Goal: Information Seeking & Learning: Learn about a topic

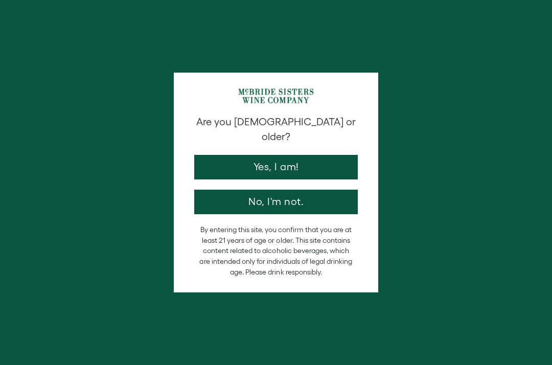
click at [311, 155] on button "Yes, I am!" at bounding box center [275, 167] width 163 height 25
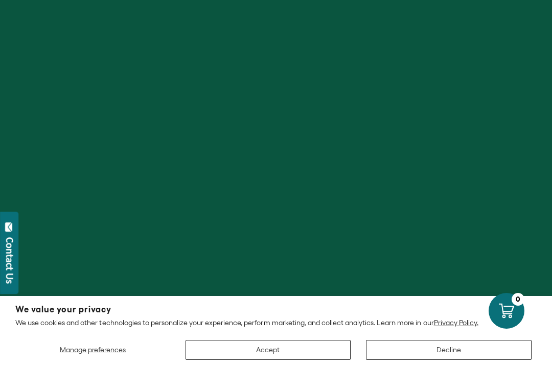
click at [299, 356] on button "Accept" at bounding box center [267, 350] width 165 height 20
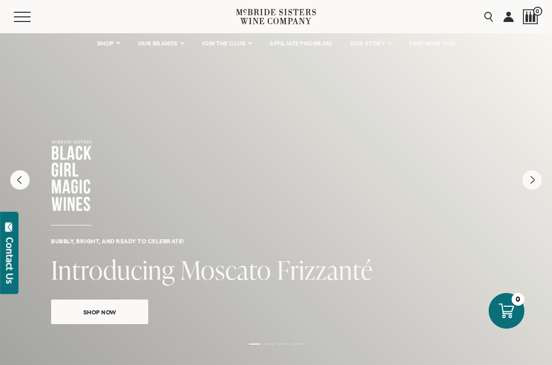
click at [368, 46] on span "OUR STORY" at bounding box center [368, 43] width 36 height 7
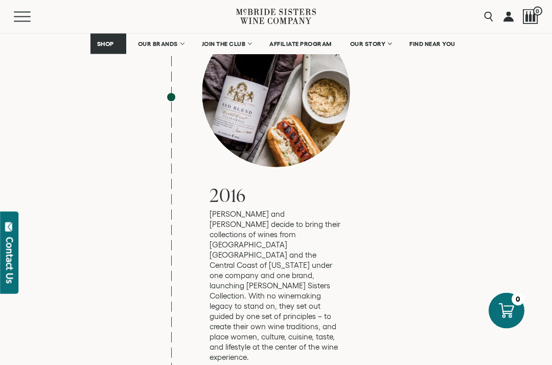
scroll to position [2257, 0]
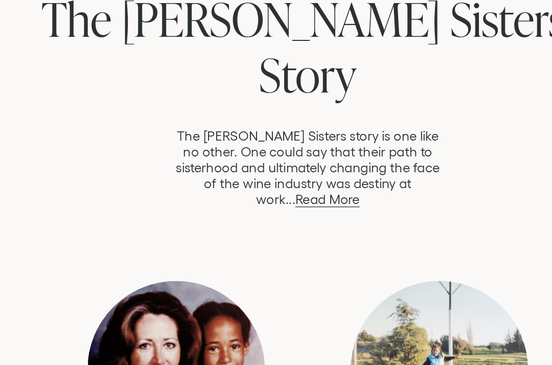
scroll to position [540, 0]
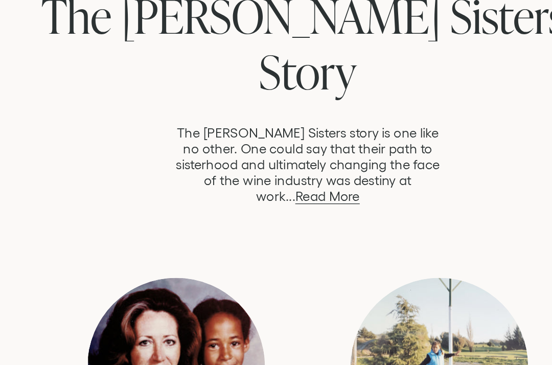
click at [307, 206] on link "Read More" at bounding box center [291, 212] width 50 height 12
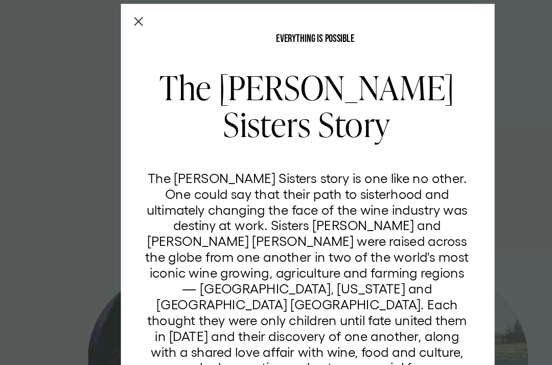
scroll to position [0, 0]
click at [141, 20] on icon "Close Modal" at bounding box center [144, 21] width 7 height 7
